Goal: Find specific page/section: Find specific page/section

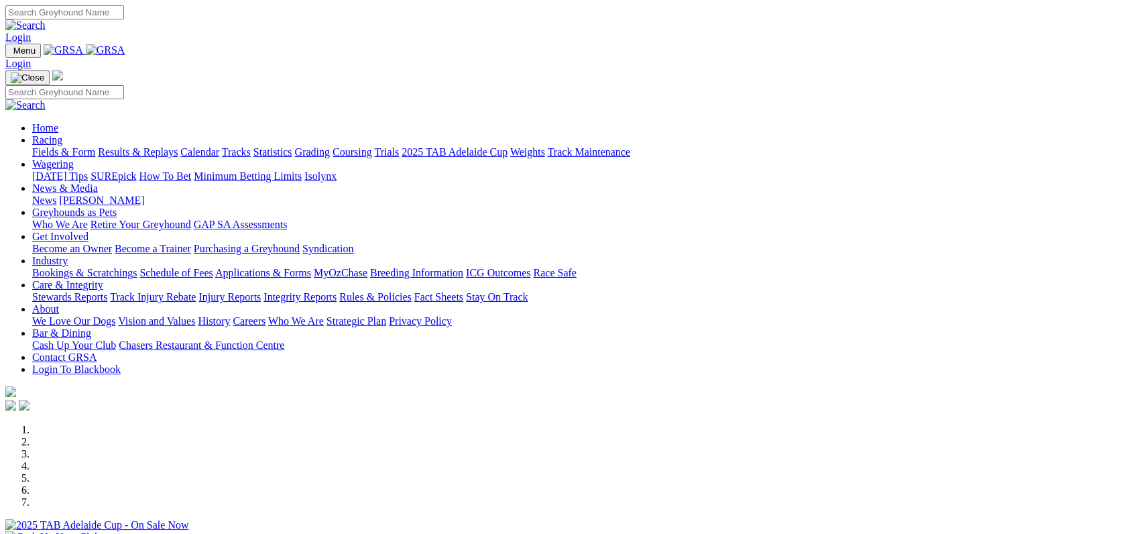
click at [95, 146] on link "Fields & Form" at bounding box center [63, 151] width 63 height 11
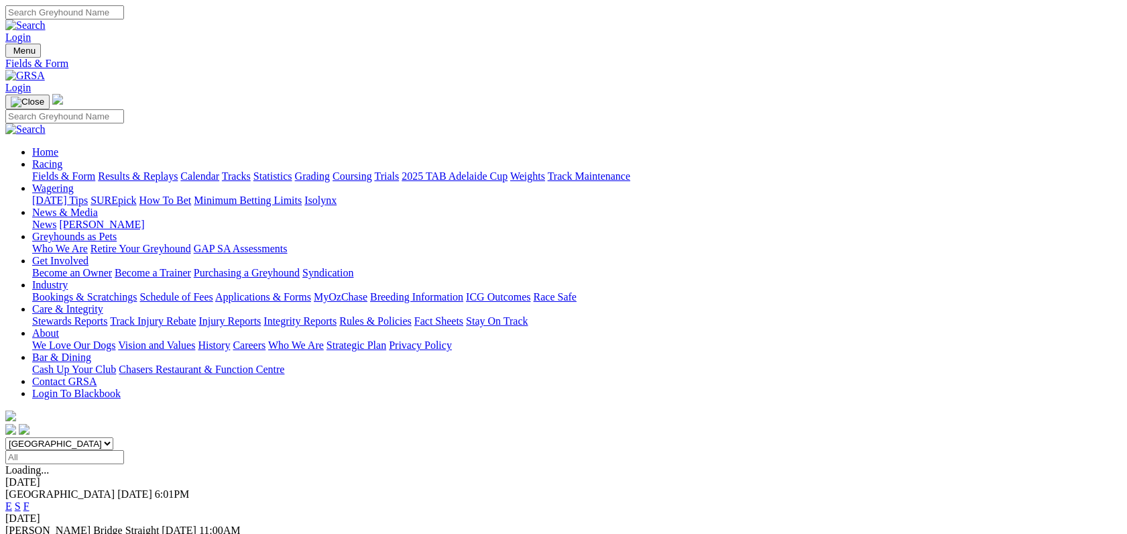
click at [30, 500] on link "F" at bounding box center [26, 505] width 6 height 11
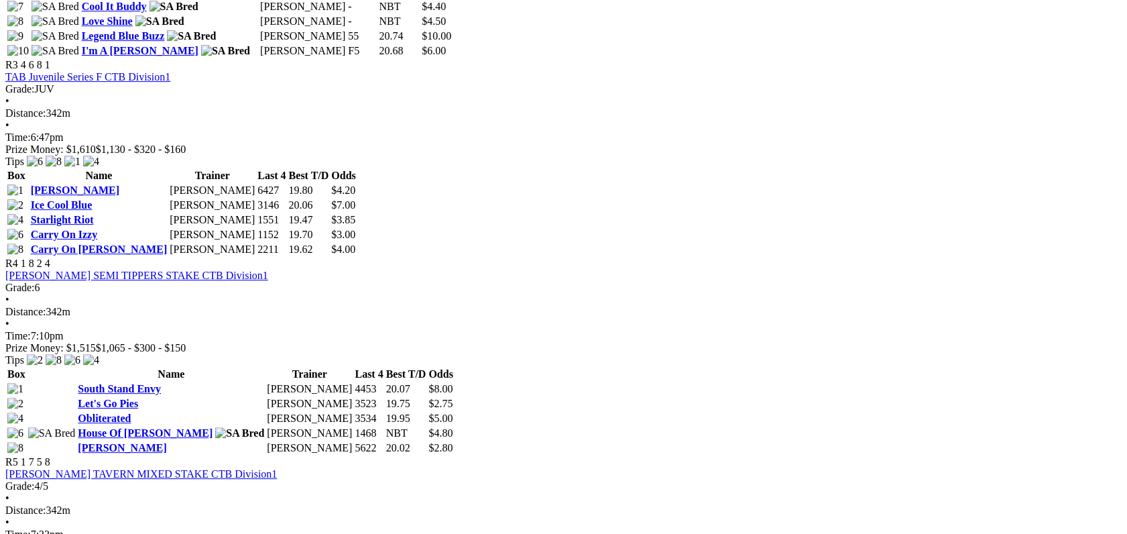
scroll to position [1053, 0]
